Goal: Find specific page/section: Find specific page/section

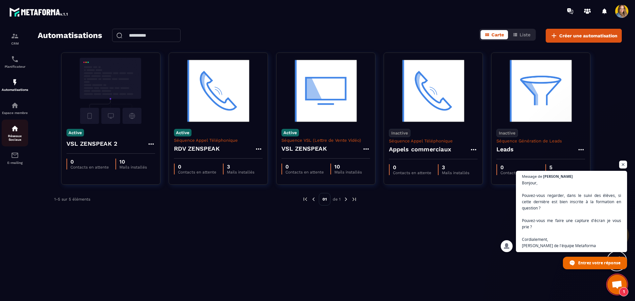
scroll to position [209, 0]
click at [12, 107] on img at bounding box center [15, 106] width 8 height 8
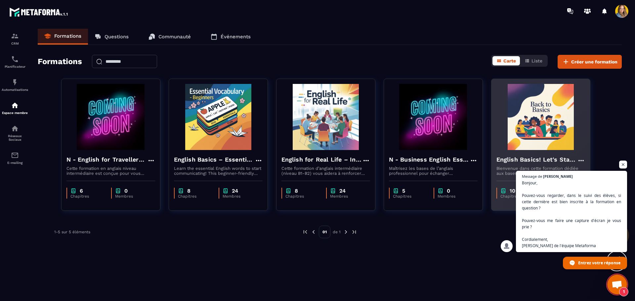
click at [531, 116] on img at bounding box center [540, 117] width 89 height 66
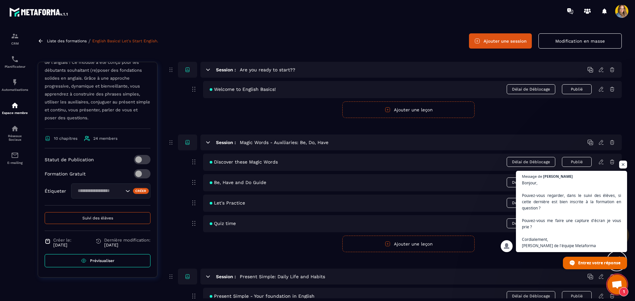
scroll to position [33, 0]
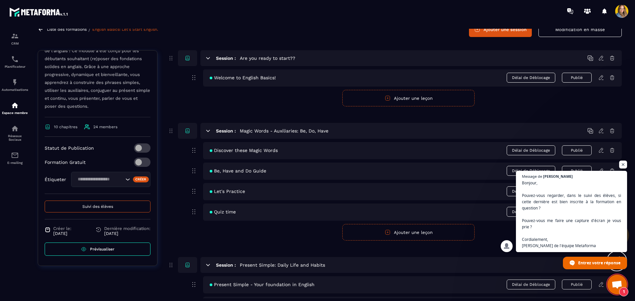
click at [96, 204] on span "Suivi des élèves" at bounding box center [97, 206] width 31 height 5
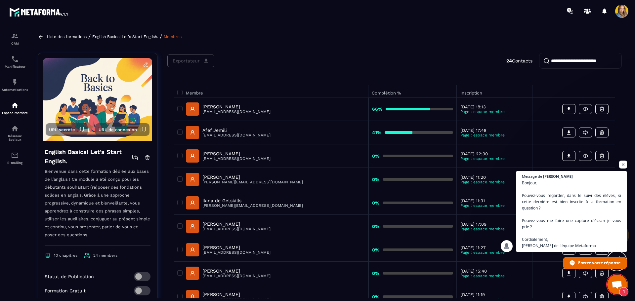
scroll to position [33, 0]
